Goal: Communication & Community: Share content

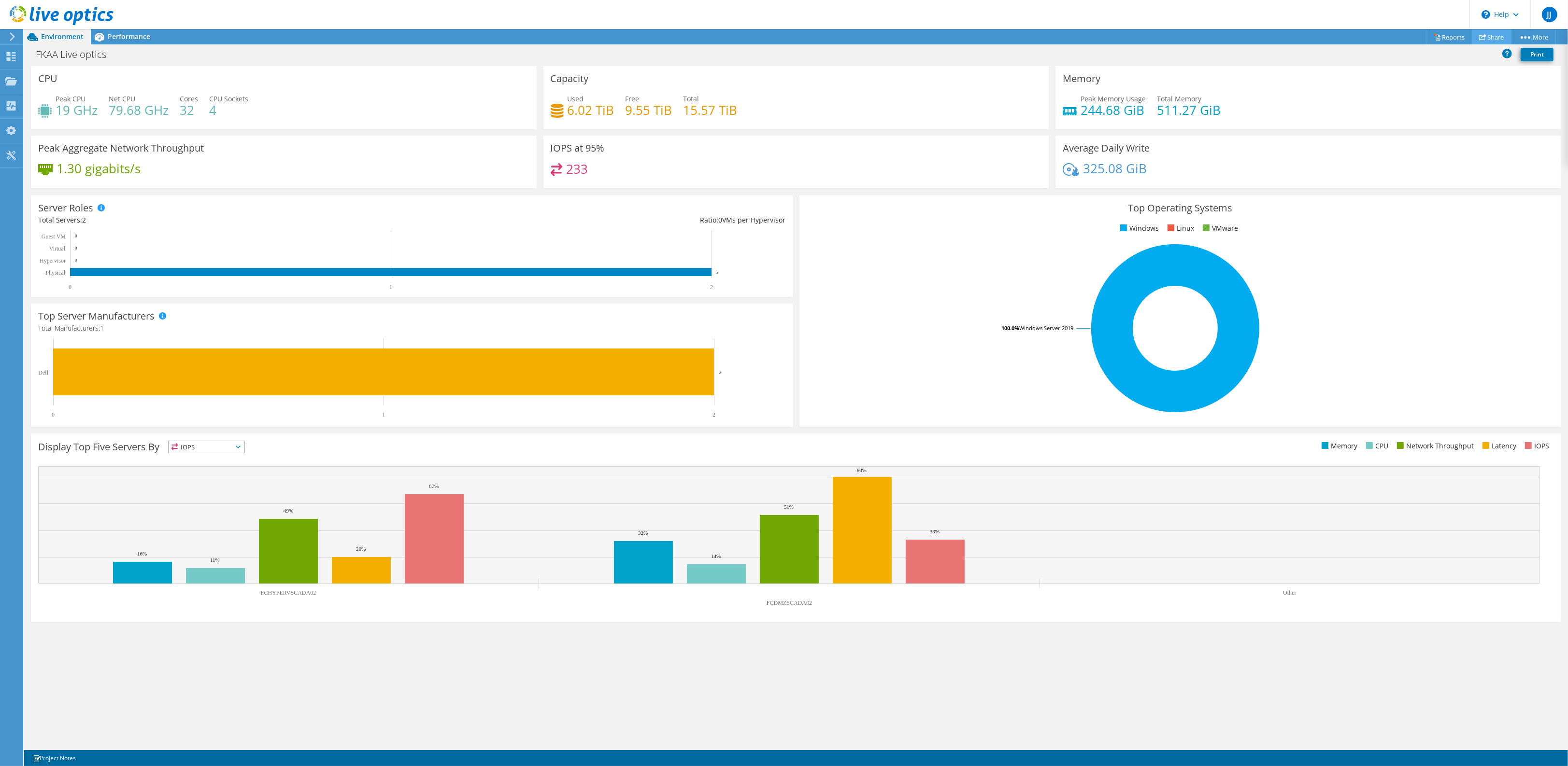
click at [1486, 37] on link "Share" at bounding box center [1491, 37] width 40 height 15
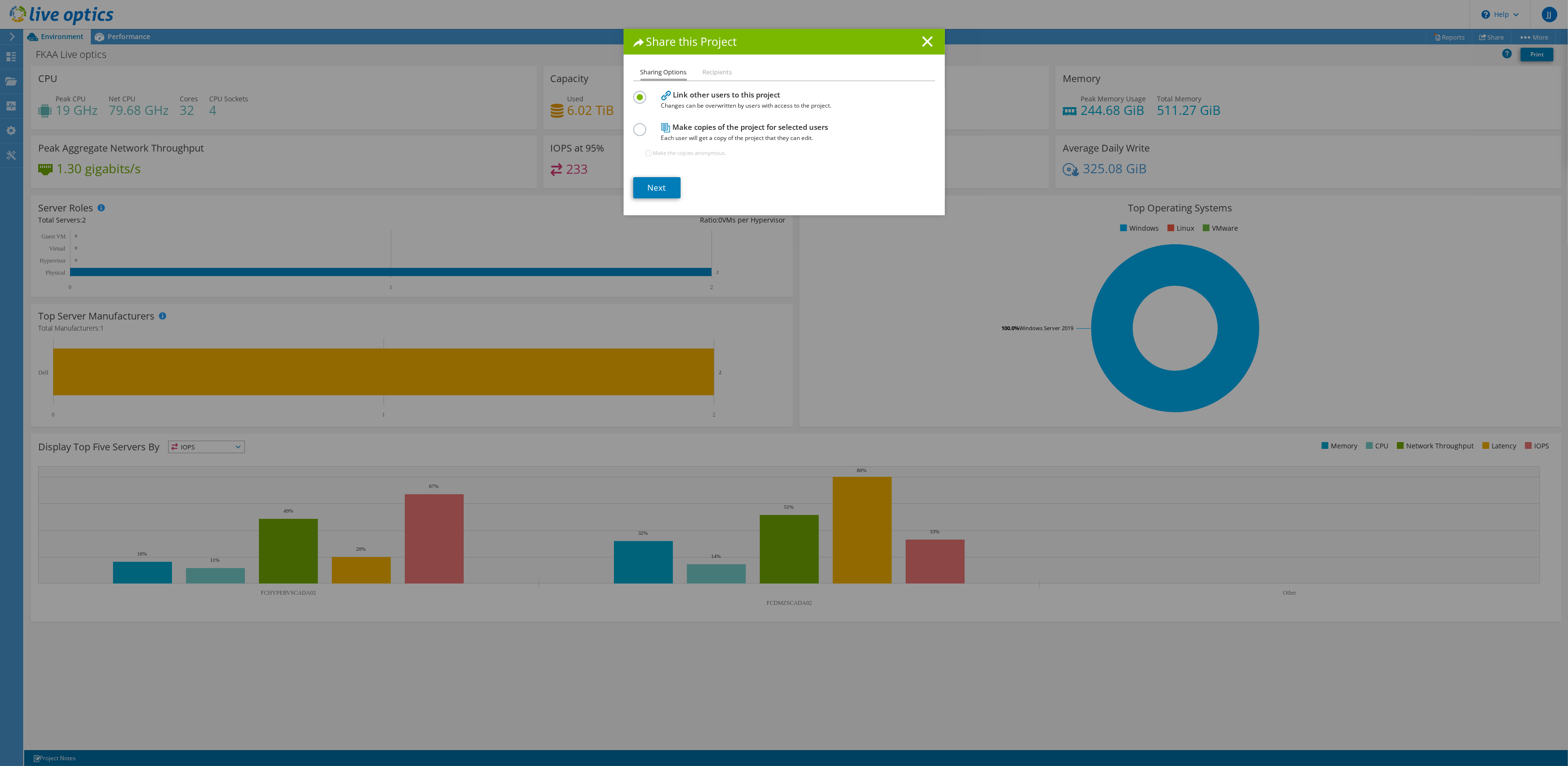
click at [713, 71] on li "Recipients" at bounding box center [718, 73] width 29 height 12
click at [655, 181] on link "Next" at bounding box center [657, 187] width 47 height 21
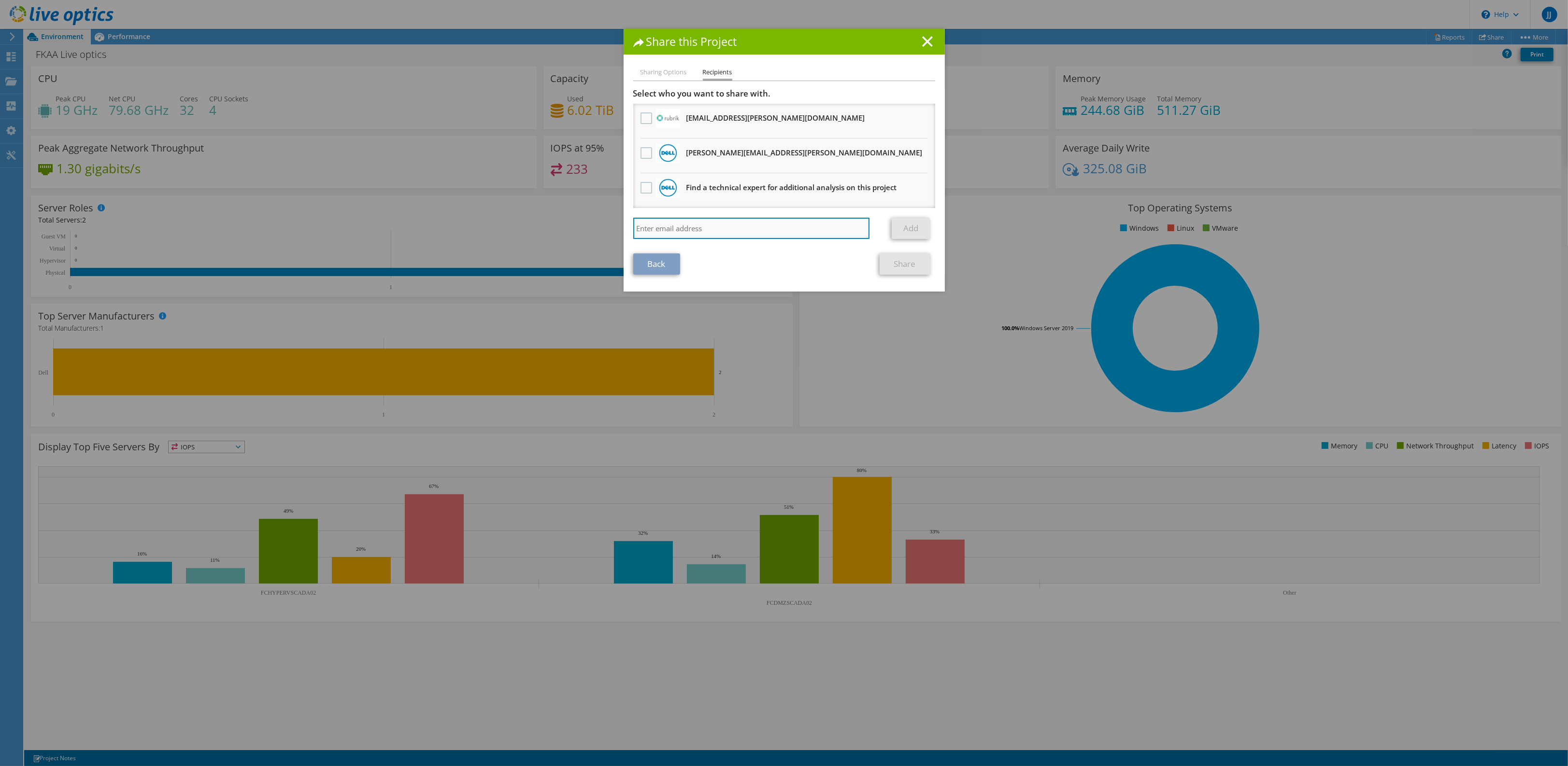
click at [658, 228] on input "search" at bounding box center [751, 228] width 237 height 21
type input "[EMAIL_ADDRESS][DOMAIN_NAME]"
click at [912, 228] on link "Add" at bounding box center [911, 228] width 38 height 21
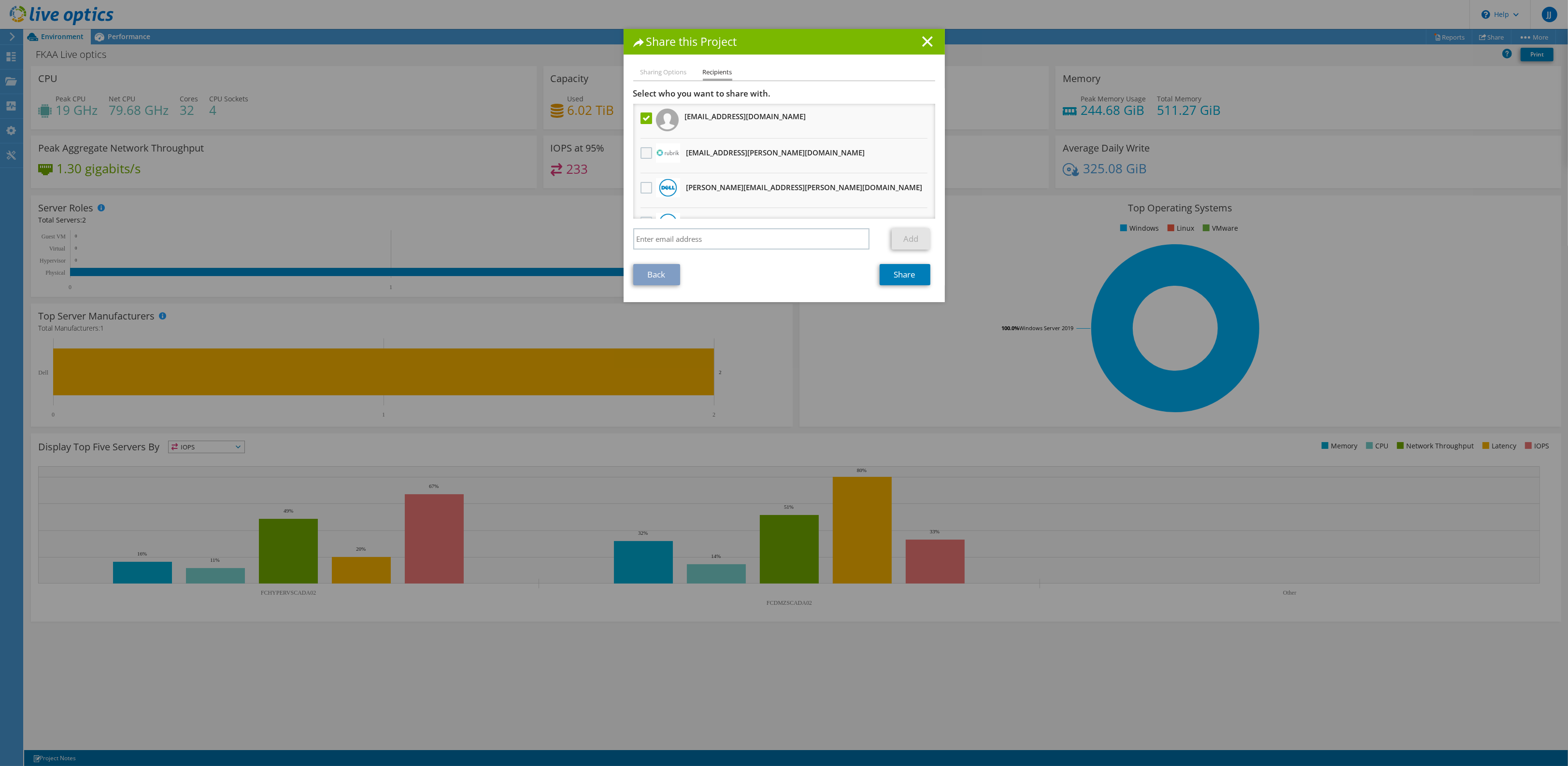
scroll to position [21, 0]
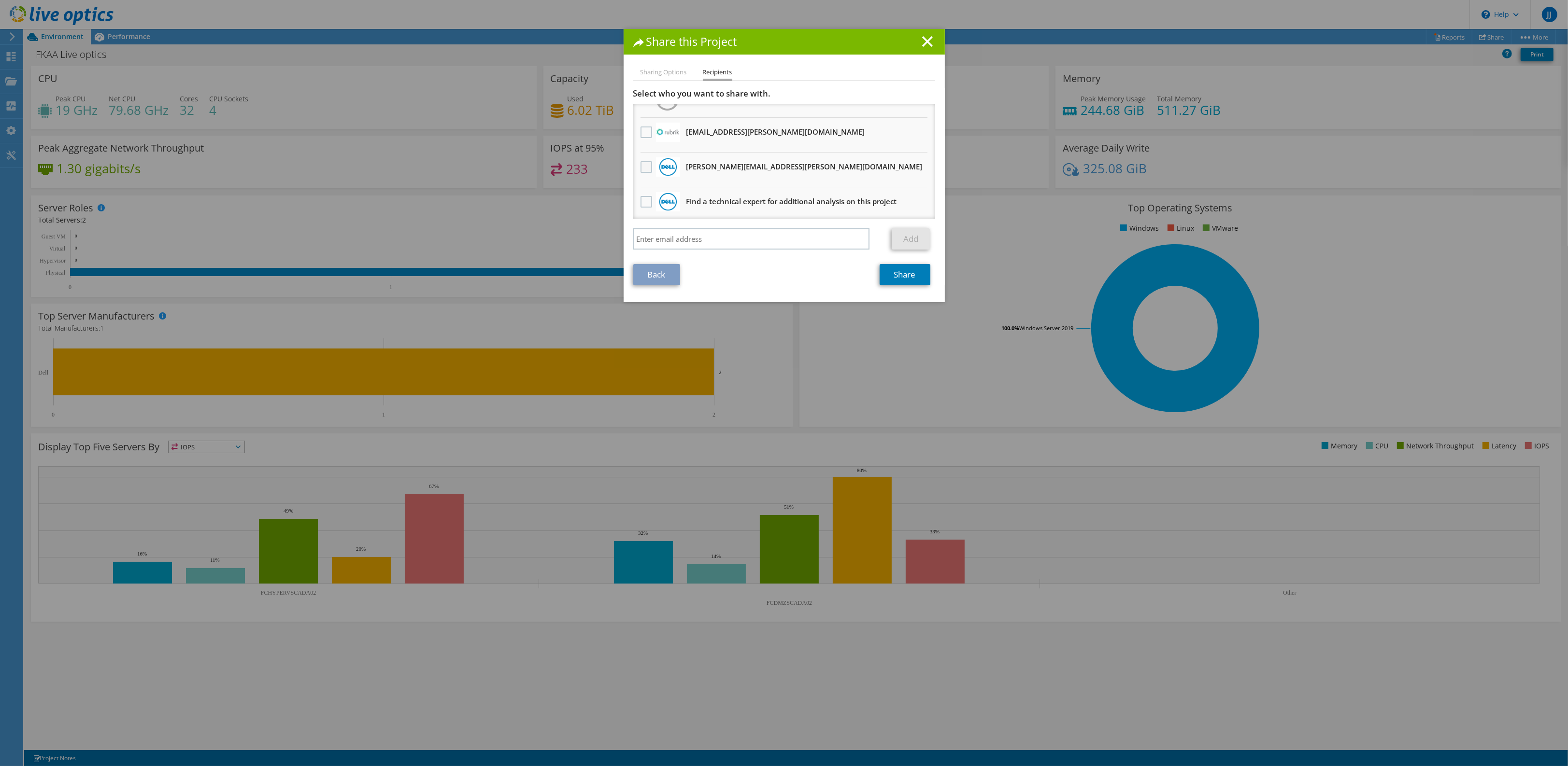
click at [641, 161] on label at bounding box center [647, 167] width 14 height 12
click at [0, 0] on input "checkbox" at bounding box center [0, 0] width 0 height 0
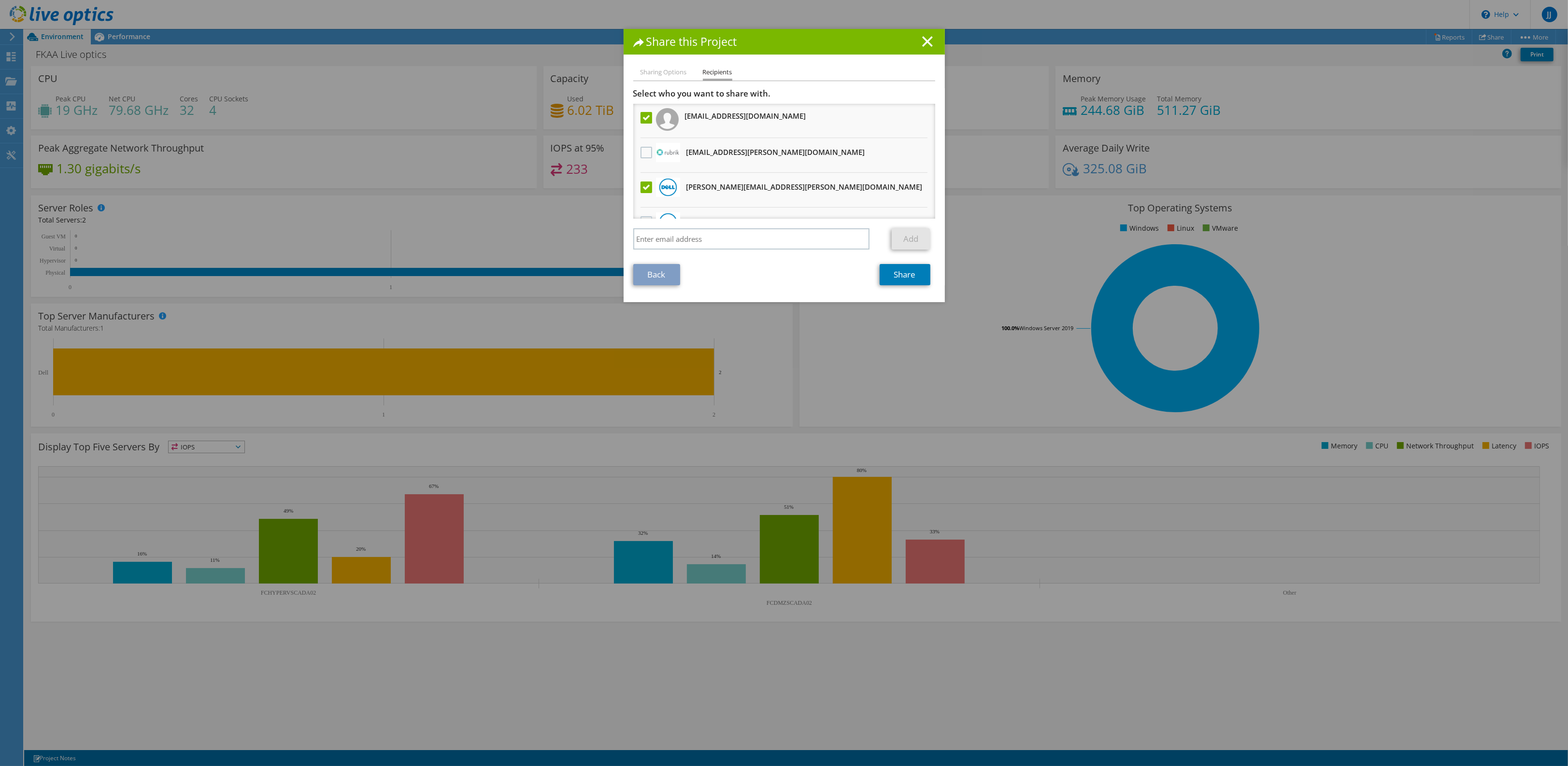
scroll to position [0, 0]
click at [896, 273] on link "Share" at bounding box center [905, 274] width 51 height 21
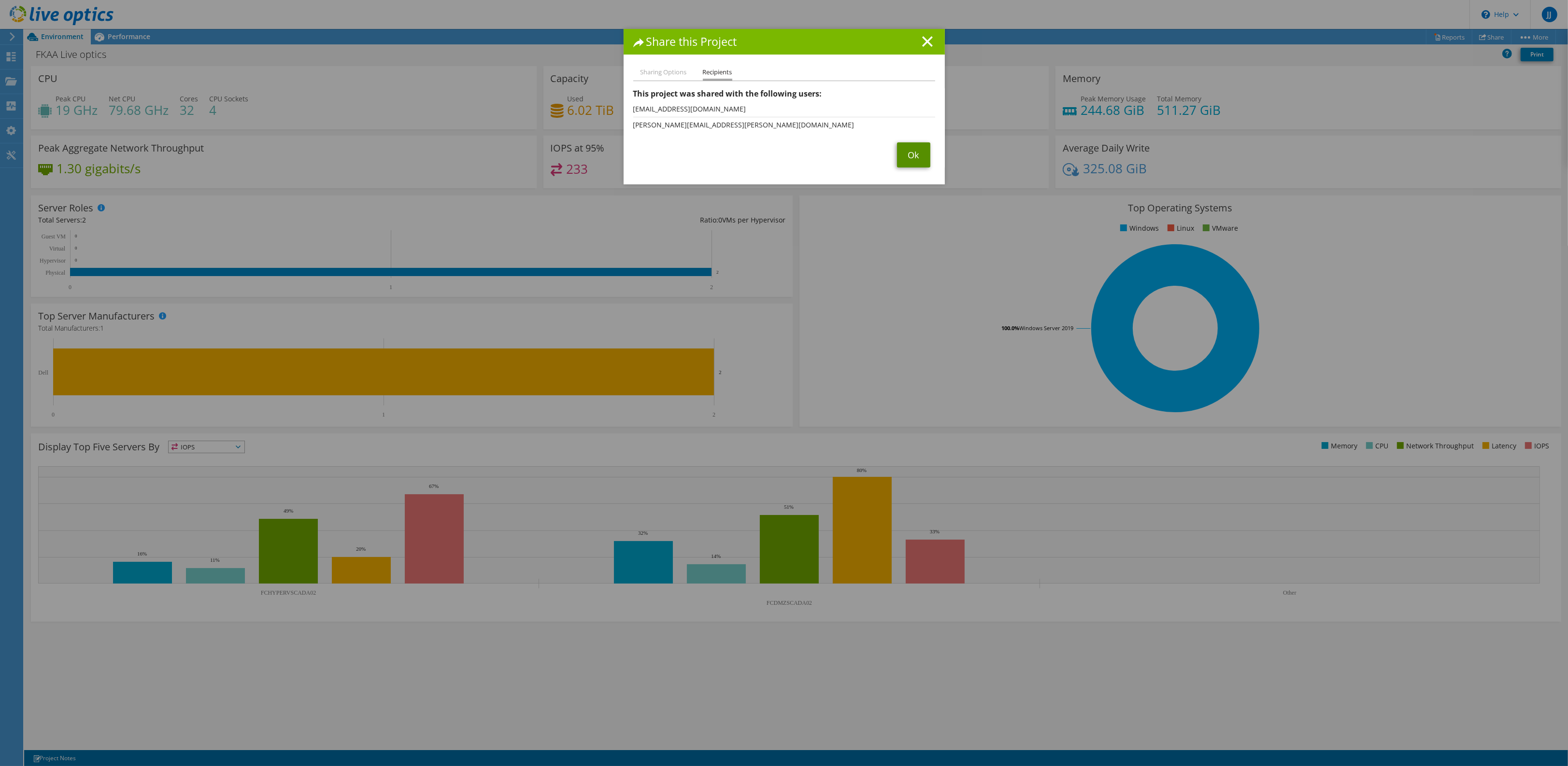
click at [906, 153] on link "Ok" at bounding box center [914, 155] width 33 height 25
